Goal: Task Accomplishment & Management: Use online tool/utility

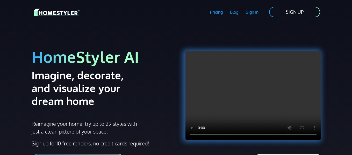
click at [256, 13] on link "Sign In" at bounding box center [252, 12] width 20 height 12
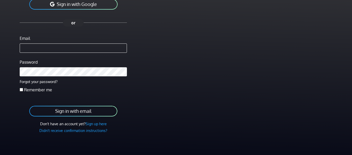
scroll to position [56, 0]
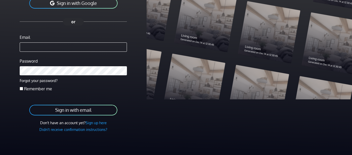
click at [98, 122] on link "Sign up here" at bounding box center [95, 122] width 21 height 5
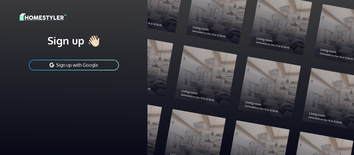
click at [100, 66] on button "Sign up with Google" at bounding box center [73, 65] width 91 height 12
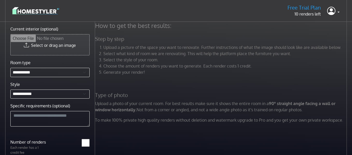
click at [64, 45] on input "Current interior (optional)" at bounding box center [50, 44] width 79 height 21
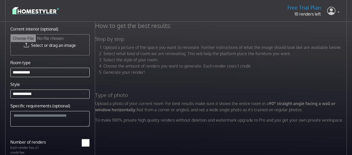
click at [338, 11] on link at bounding box center [333, 11] width 12 height 12
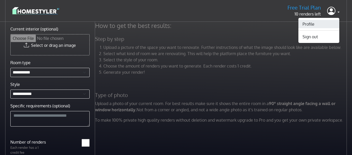
click at [320, 27] on link "Profile" at bounding box center [318, 24] width 41 height 8
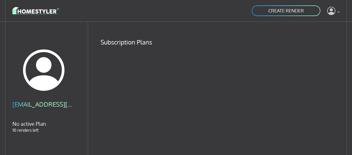
click at [338, 12] on link at bounding box center [333, 11] width 12 height 12
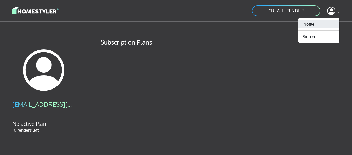
click at [317, 26] on link "Profile" at bounding box center [318, 24] width 41 height 8
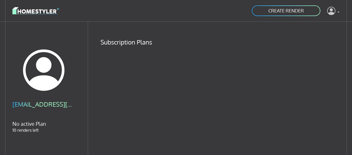
click at [332, 13] on icon at bounding box center [331, 10] width 8 height 11
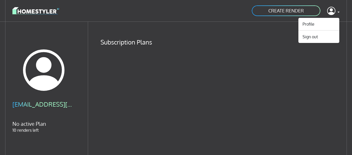
click at [269, 45] on h4 "Subscription Plans" at bounding box center [219, 42] width 239 height 8
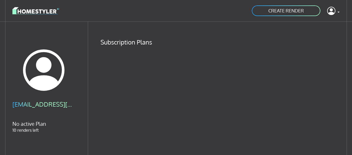
click at [277, 9] on link "CREATE RENDER" at bounding box center [286, 11] width 70 height 12
